Goal: Information Seeking & Learning: Learn about a topic

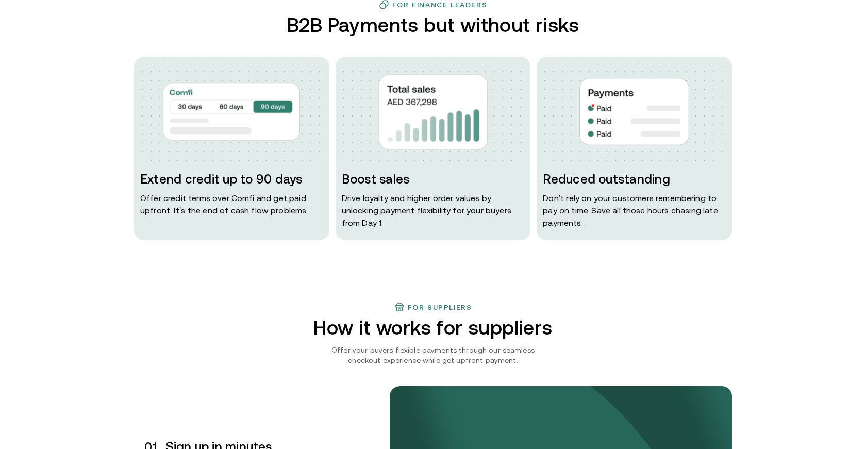
scroll to position [482, 0]
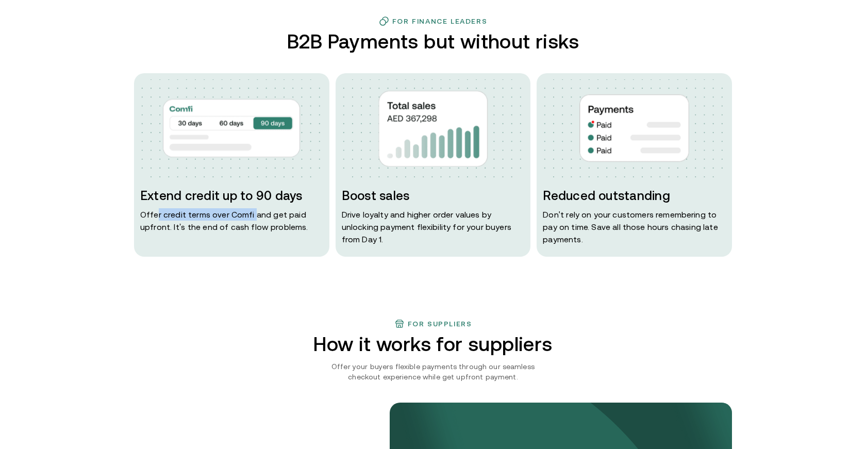
drag, startPoint x: 156, startPoint y: 215, endPoint x: 251, endPoint y: 215, distance: 95.3
click at [251, 215] on p "Offer credit terms over Comfi and get paid upfront. It’s the end of cash flow p…" at bounding box center [231, 220] width 183 height 25
click at [172, 219] on p "Offer credit terms over Comfi and get paid upfront. It’s the end of cash flow p…" at bounding box center [231, 220] width 183 height 25
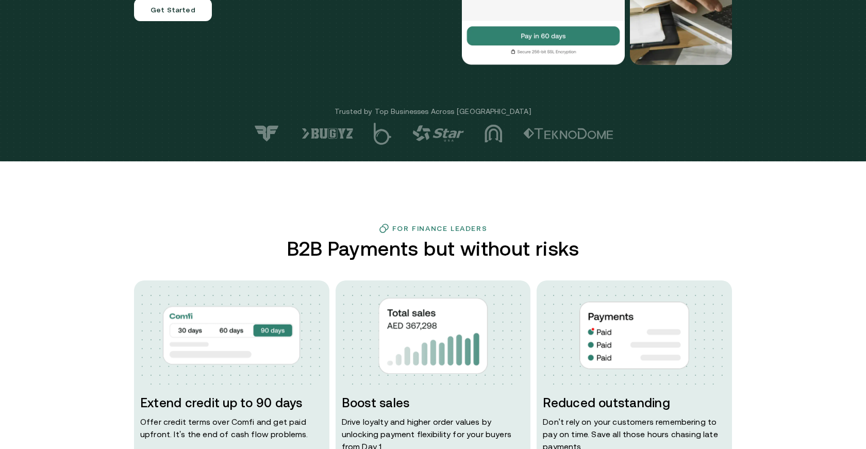
scroll to position [0, 0]
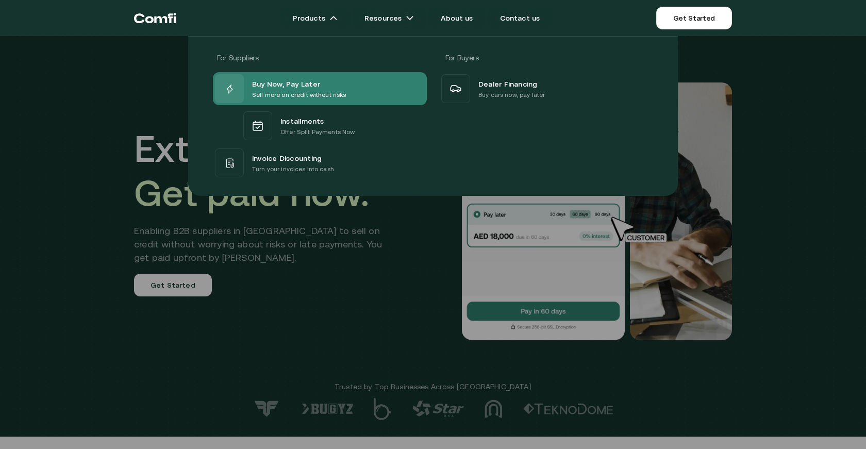
click at [286, 87] on span "Buy Now, Pay Later" at bounding box center [286, 83] width 68 height 12
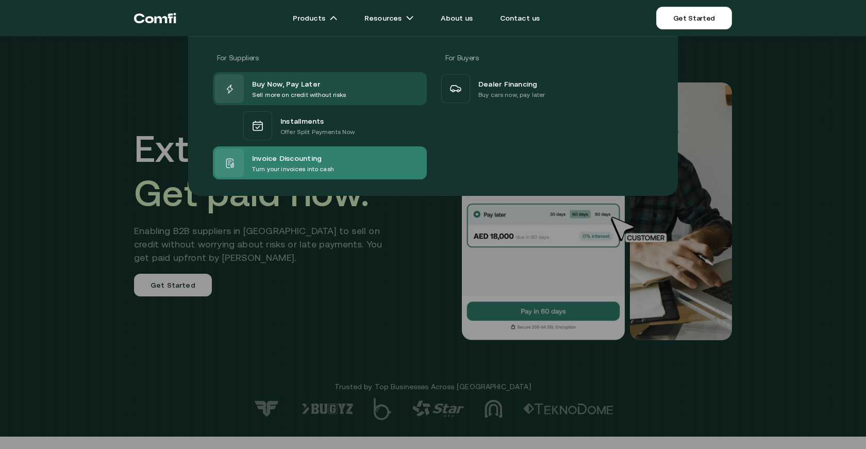
click at [304, 151] on span "Invoice Discounting" at bounding box center [287, 157] width 70 height 12
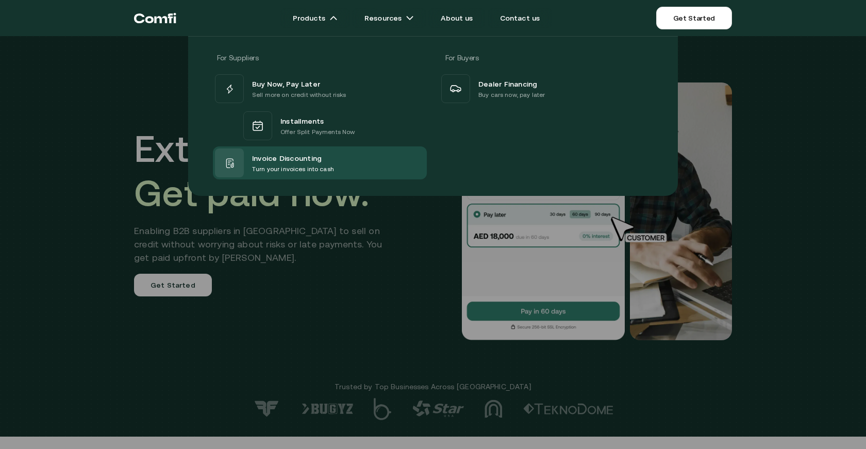
click at [804, 249] on div at bounding box center [433, 260] width 866 height 449
